Goal: Transaction & Acquisition: Purchase product/service

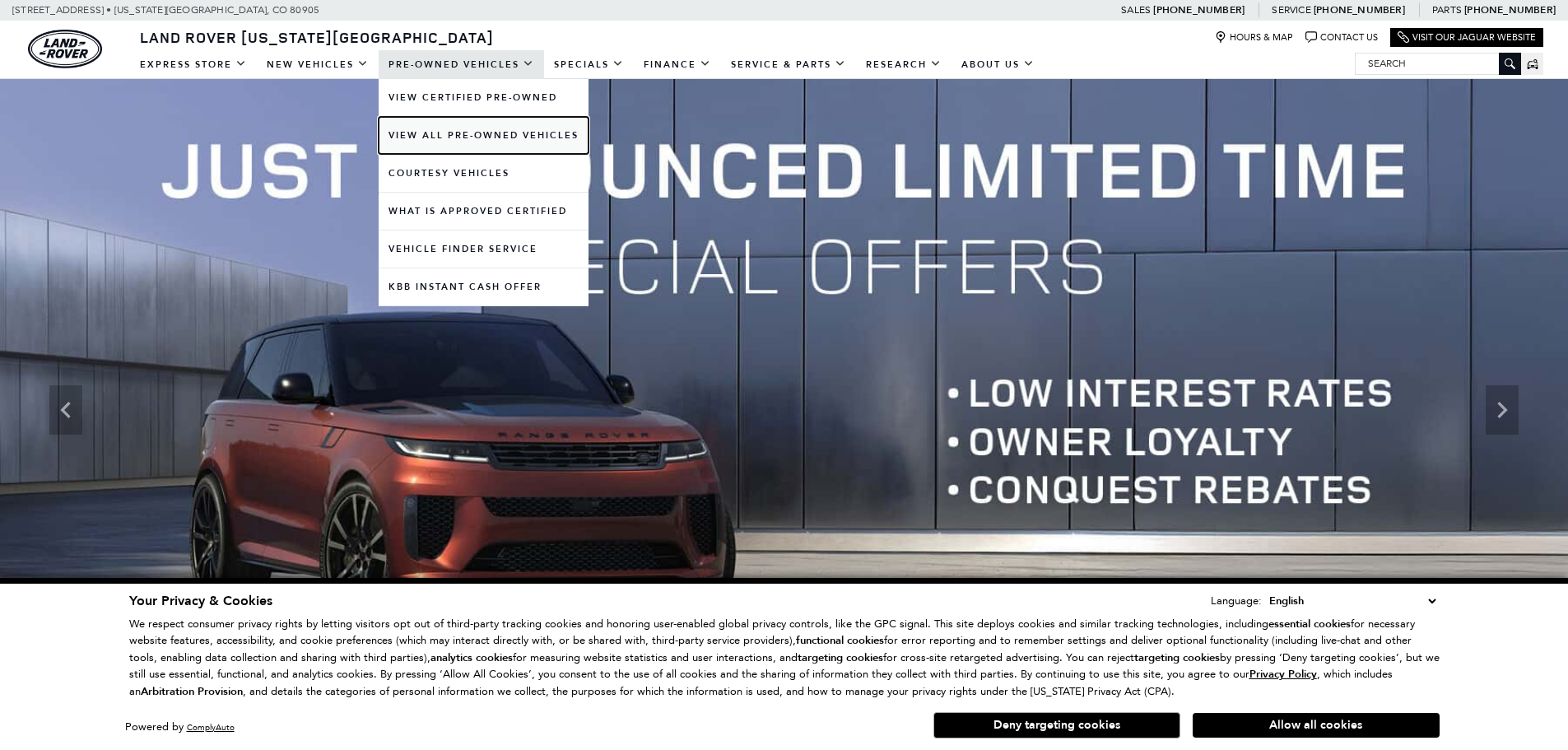
click at [436, 132] on link "View All Pre-Owned Vehicles" at bounding box center [483, 136] width 210 height 37
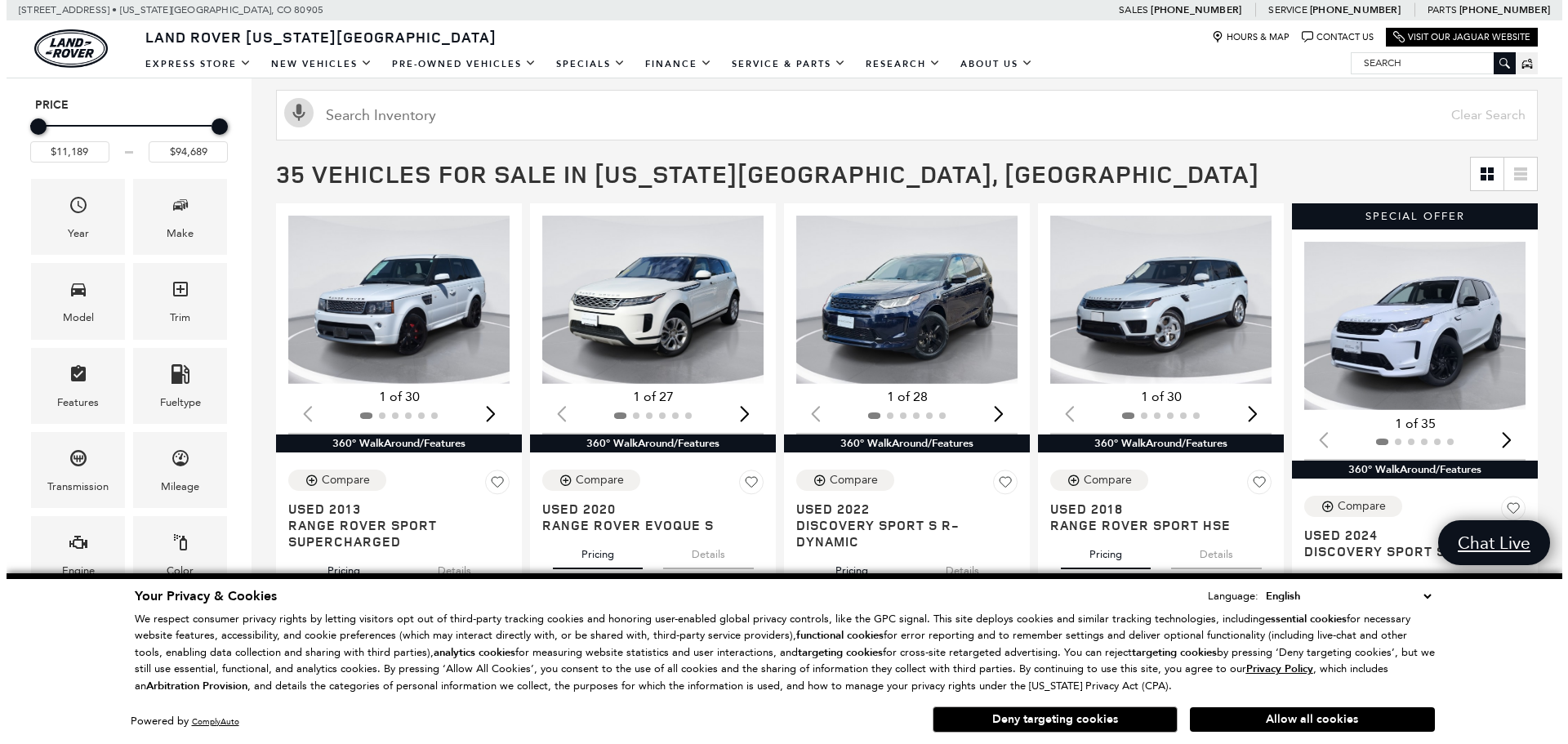
scroll to position [245, 0]
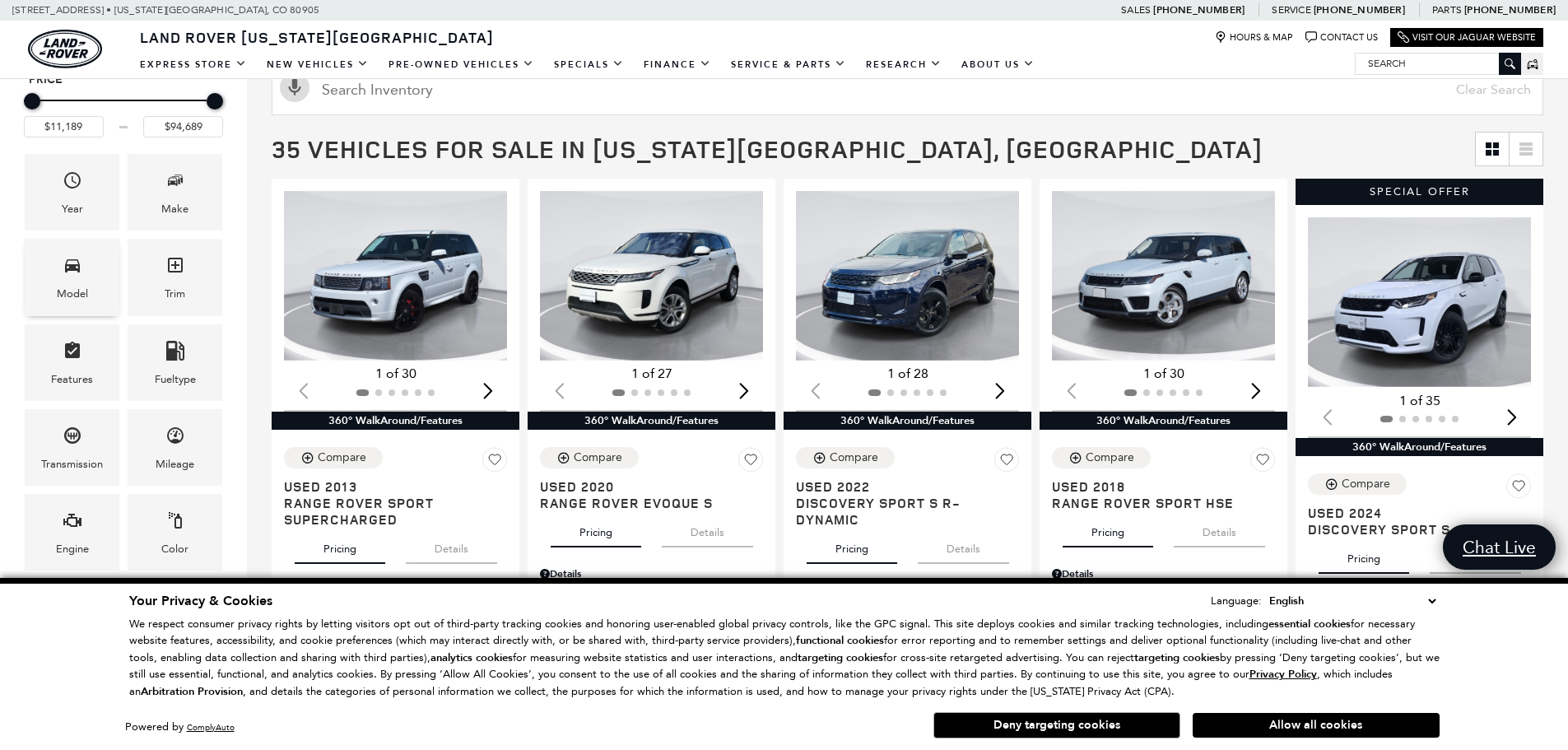
click at [84, 279] on div "Model" at bounding box center [71, 277] width 94 height 77
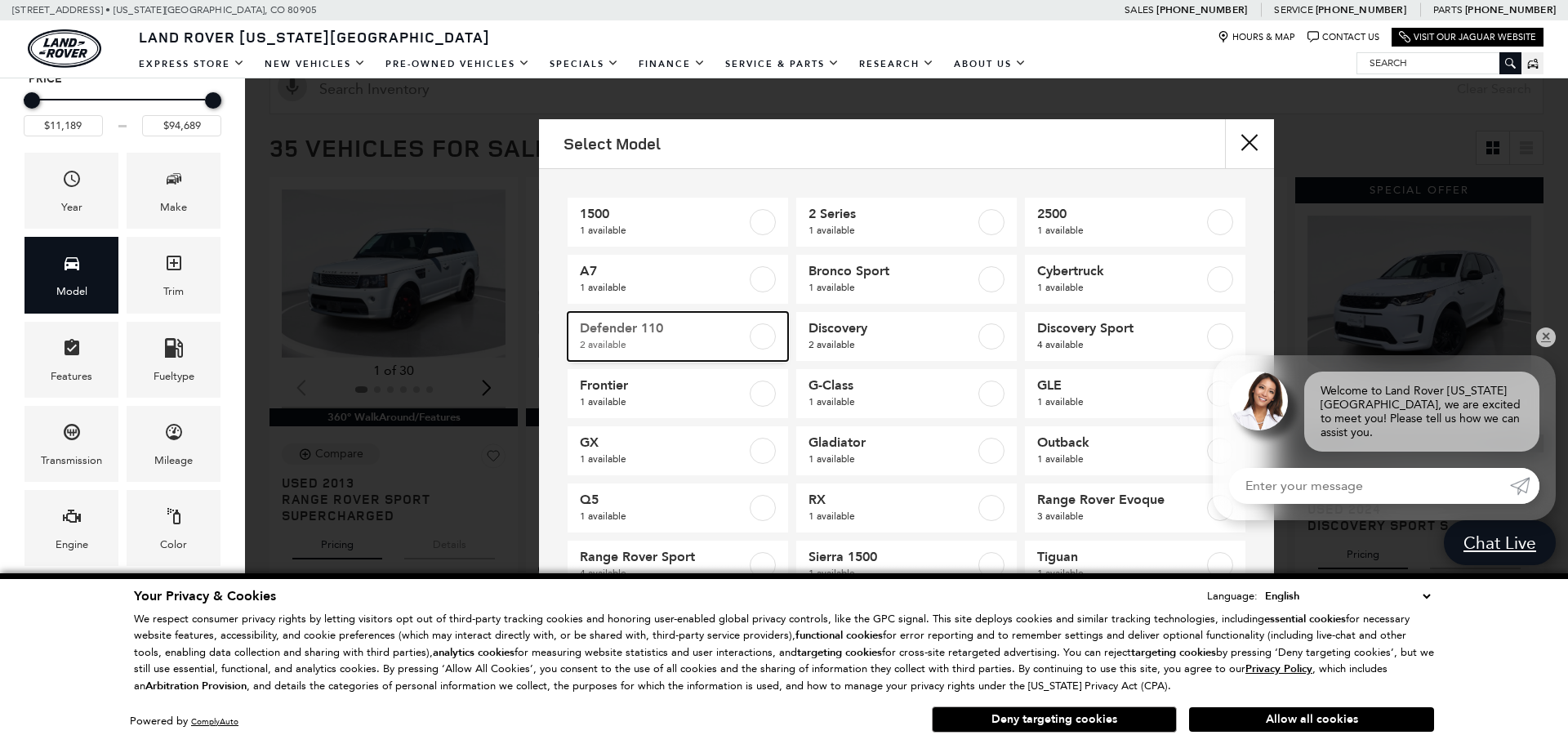
click at [756, 337] on label at bounding box center [763, 337] width 26 height 26
type input "$58,189"
type input "$65,689"
checkbox input "true"
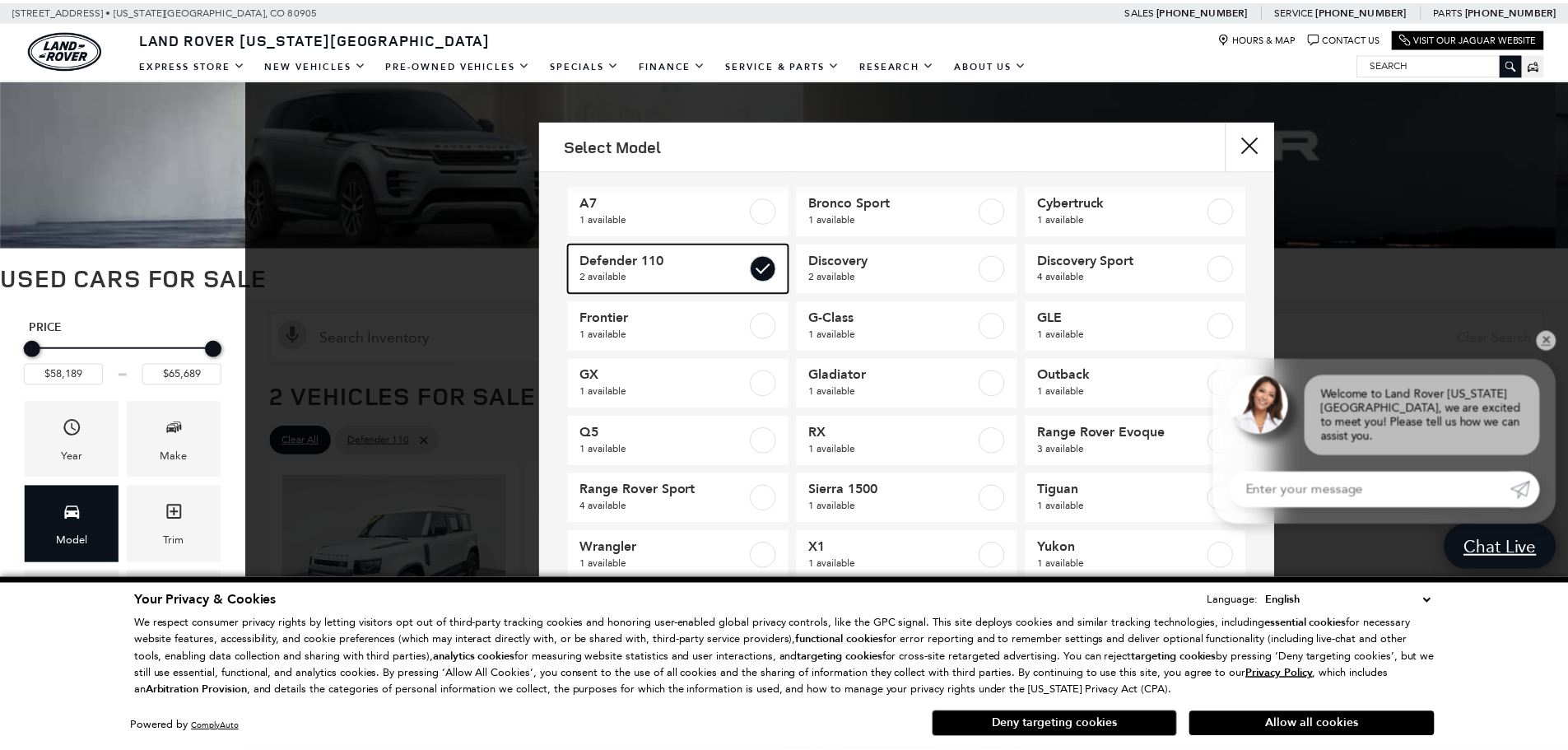
scroll to position [144, 0]
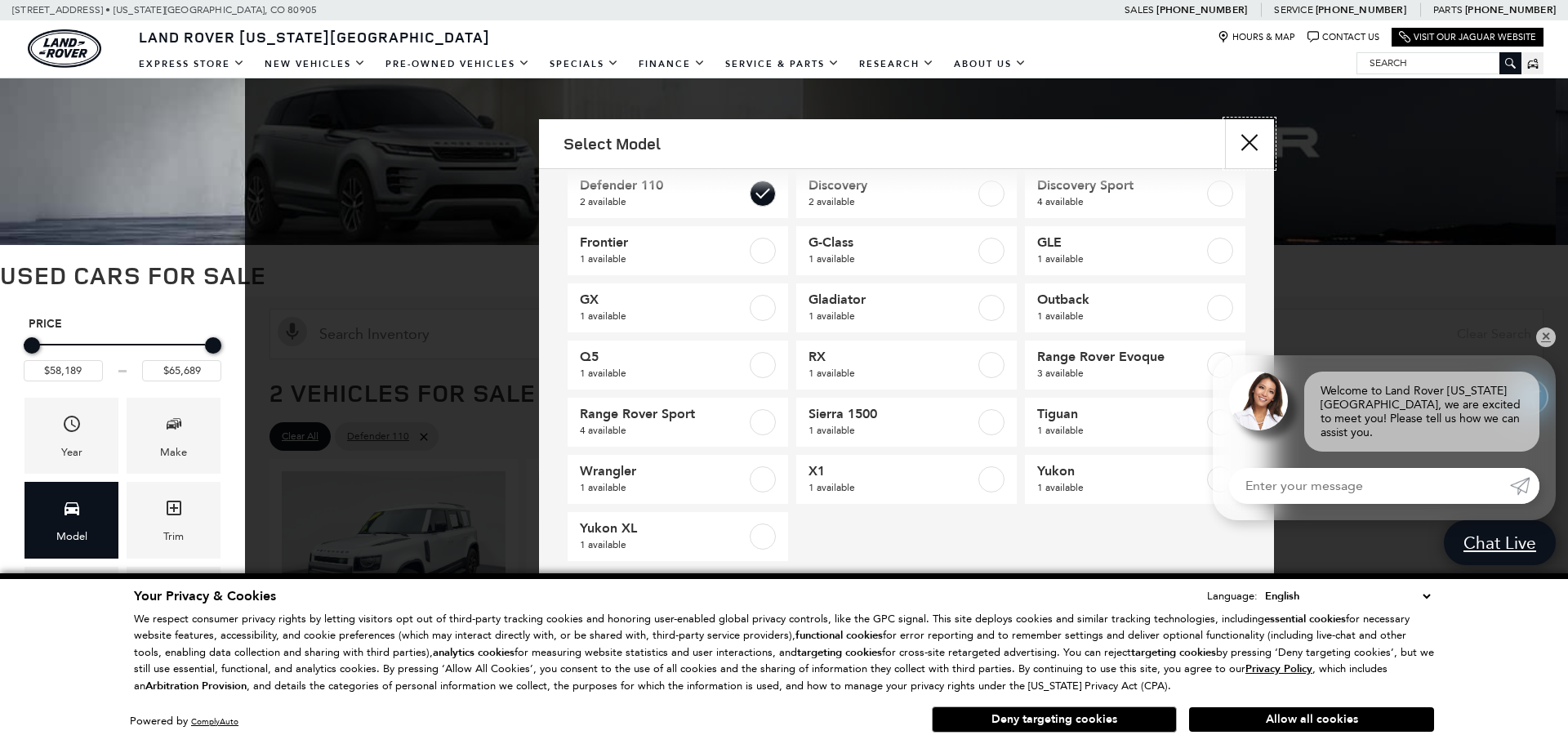
click at [1247, 136] on button "close" at bounding box center [1250, 144] width 49 height 49
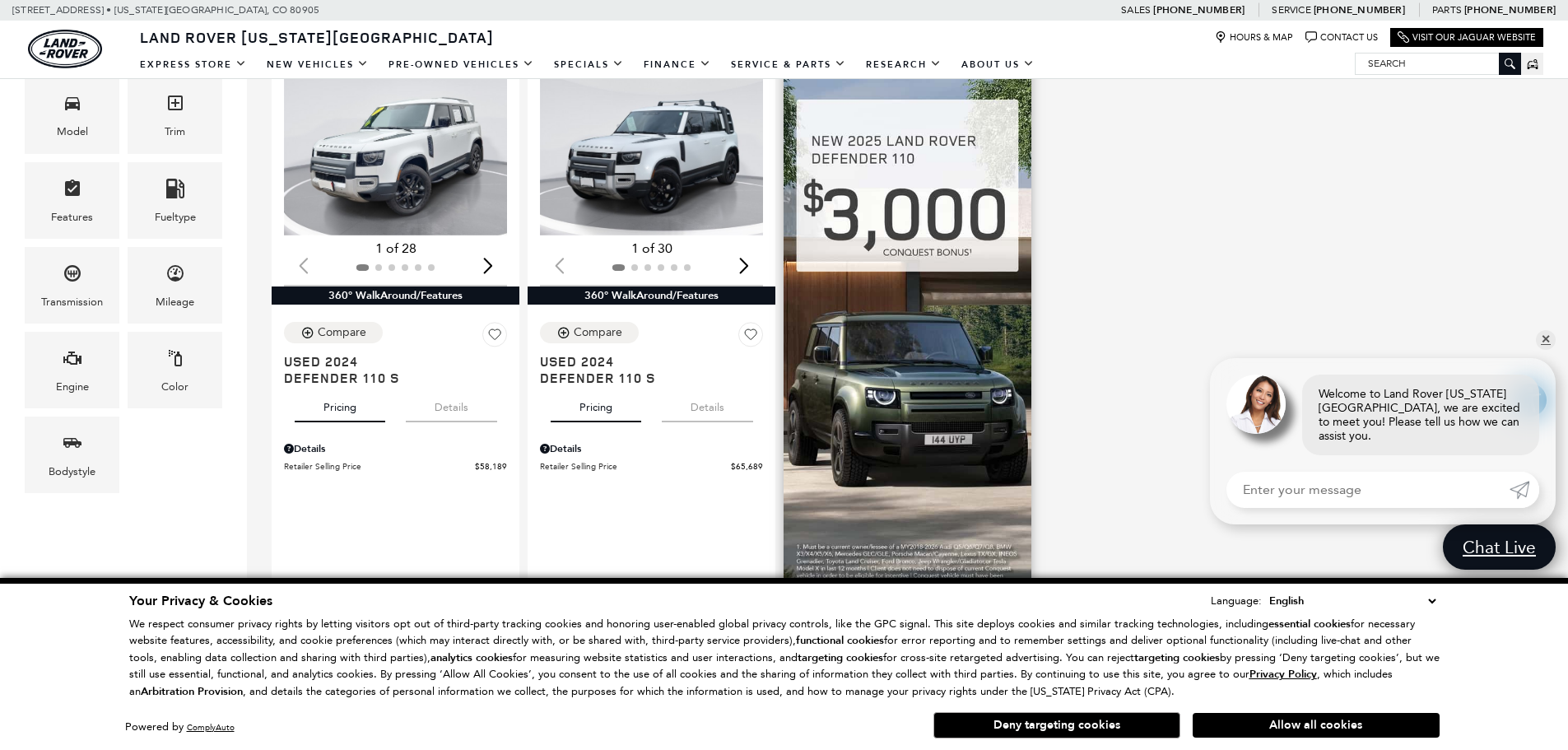
scroll to position [412, 0]
